Goal: Check status: Check status

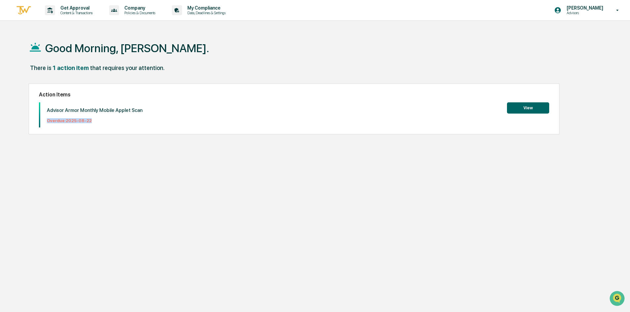
drag, startPoint x: 47, startPoint y: 121, endPoint x: 90, endPoint y: 121, distance: 42.9
click at [90, 121] on p "Overdue: [DATE]" at bounding box center [95, 120] width 96 height 5
click at [108, 113] on div "Advisor Armor Monthly Mobile Applet Scan Overdue: [DATE]" at bounding box center [91, 114] width 102 height 25
click at [520, 107] on button "View" at bounding box center [528, 107] width 42 height 11
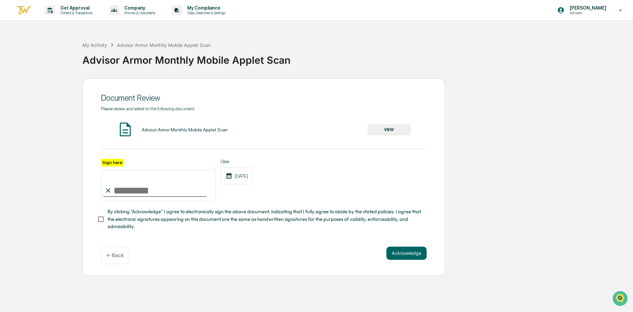
click at [214, 130] on div "Advisor Armor Monthly Mobile Applet Scan" at bounding box center [185, 129] width 86 height 5
click at [405, 130] on button "VIEW" at bounding box center [389, 129] width 43 height 11
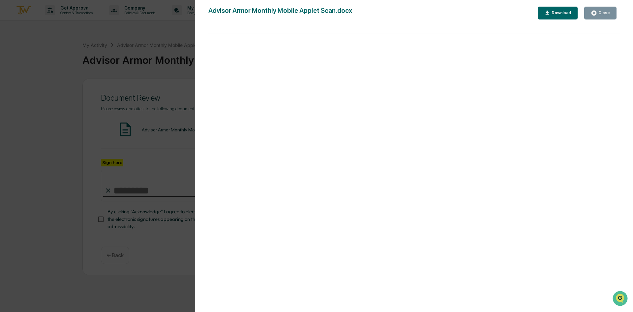
click at [598, 11] on div "Close" at bounding box center [603, 13] width 13 height 5
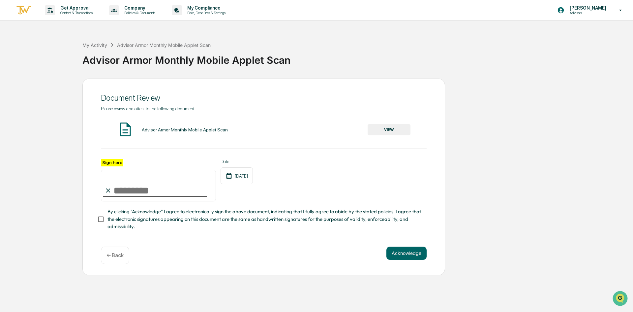
drag, startPoint x: 65, startPoint y: 124, endPoint x: 60, endPoint y: 124, distance: 5.3
click at [60, 124] on div "Document Review Please review and attest to the following document. Advisor Arm…" at bounding box center [316, 176] width 627 height 197
